Goal: Task Accomplishment & Management: Use online tool/utility

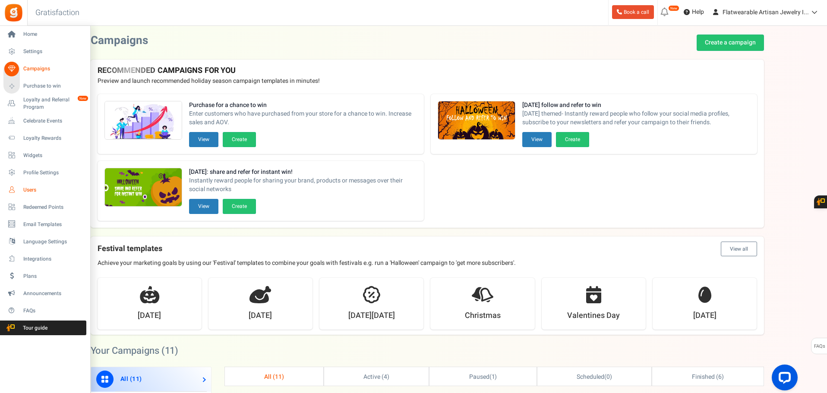
click at [13, 188] on icon at bounding box center [11, 189] width 15 height 15
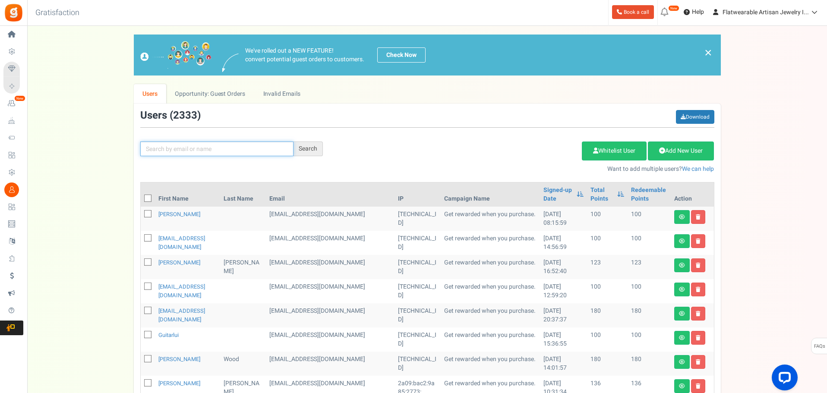
click at [258, 151] on input "text" at bounding box center [216, 149] width 153 height 15
paste input "[EMAIL_ADDRESS][DOMAIN_NAME]"
type input "[EMAIL_ADDRESS][DOMAIN_NAME]"
click at [309, 150] on div "Search" at bounding box center [307, 149] width 29 height 15
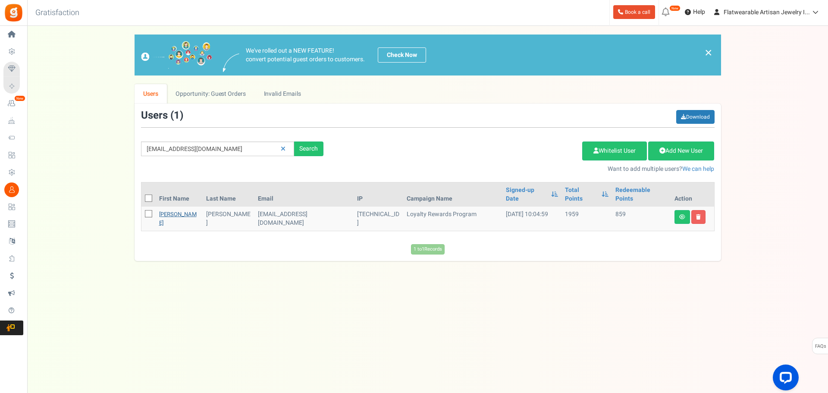
click at [173, 210] on link "Donna" at bounding box center [178, 218] width 38 height 17
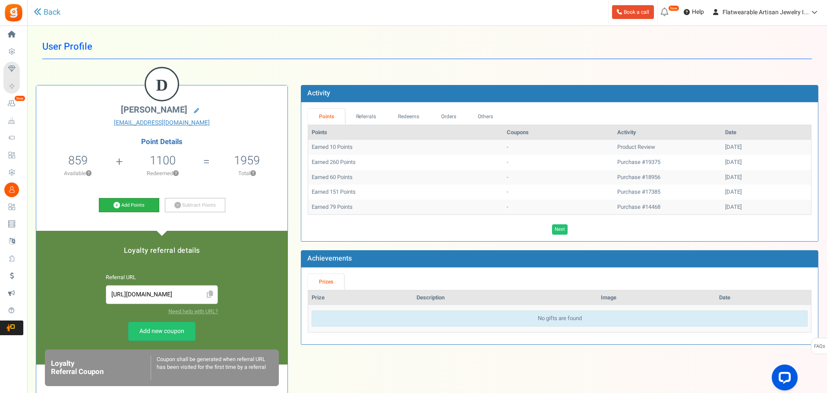
click at [128, 206] on link "Add Points" at bounding box center [129, 205] width 60 height 15
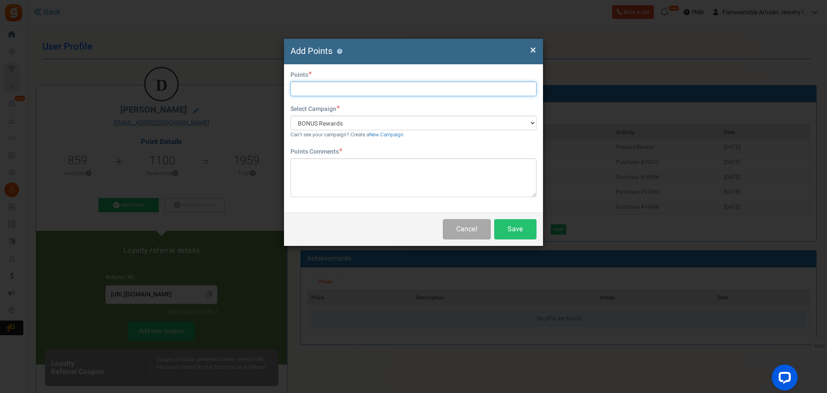
click at [334, 88] on input "text" at bounding box center [413, 89] width 246 height 15
type input "500"
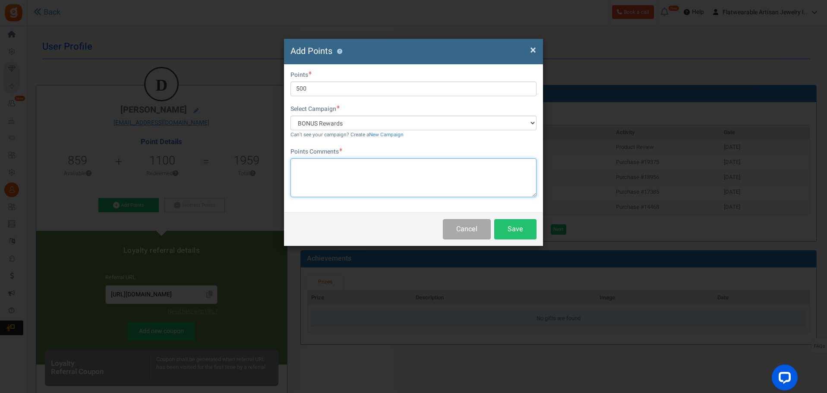
click at [339, 169] on textarea at bounding box center [413, 177] width 246 height 39
